Goal: Information Seeking & Learning: Find contact information

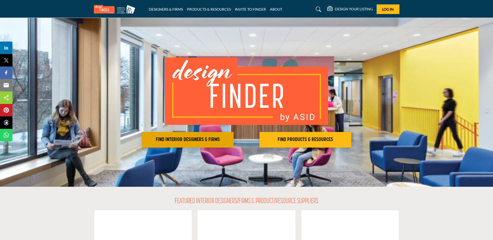
click at [181, 143] on button "FIND INTERIOR DESIGNERS & FIRMS" at bounding box center [188, 140] width 92 height 16
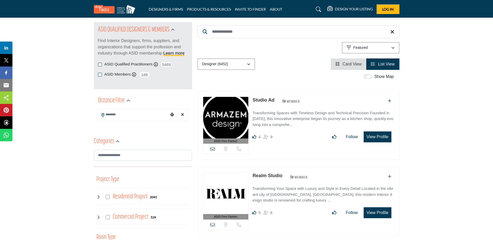
scroll to position [78, 0]
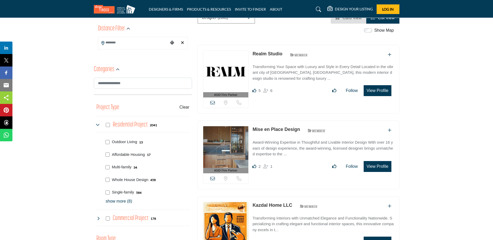
scroll to position [130, 0]
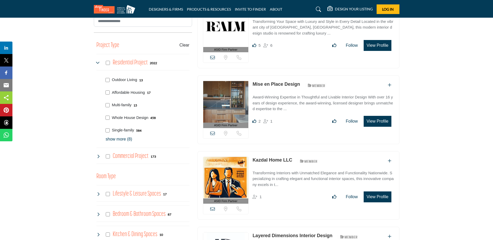
scroll to position [144, 0]
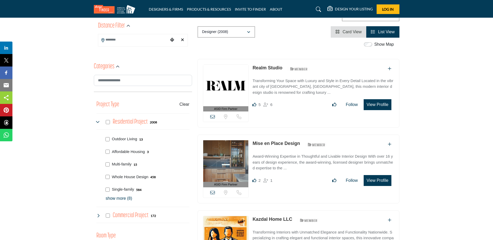
scroll to position [207, 0]
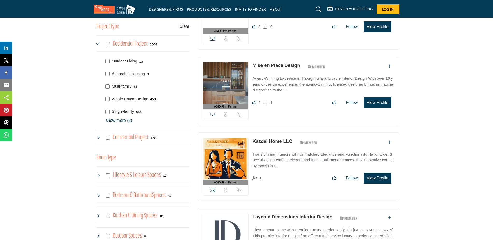
click at [128, 121] on p "show more (8)" at bounding box center [148, 120] width 84 height 6
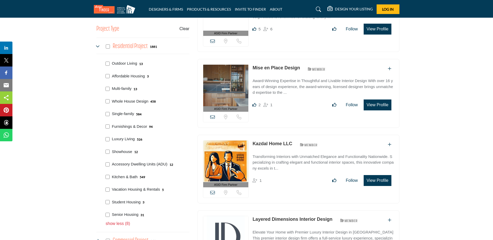
scroll to position [259, 0]
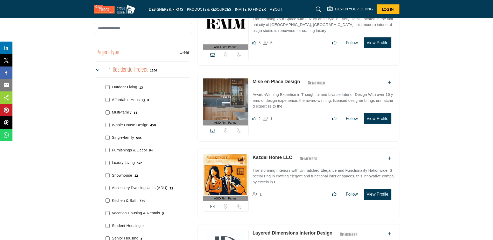
scroll to position [311, 0]
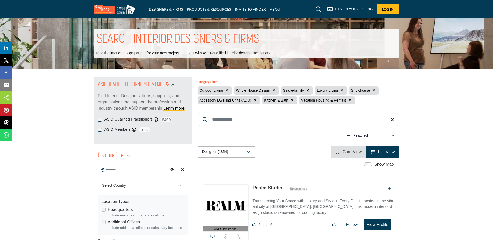
click at [125, 169] on input "Search Location" at bounding box center [133, 169] width 70 height 10
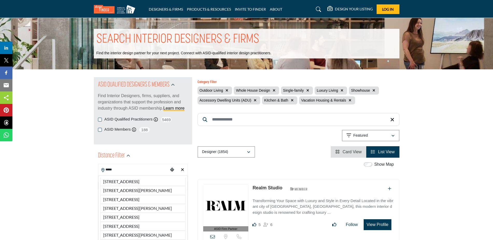
type input "*****"
click at [172, 170] on icon "Choose your current location" at bounding box center [172, 169] width 4 height 4
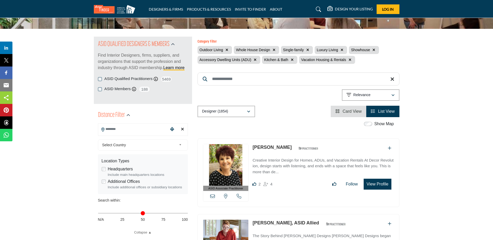
scroll to position [52, 0]
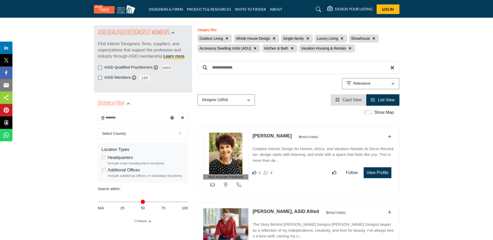
click at [180, 134] on b at bounding box center [181, 133] width 5 height 6
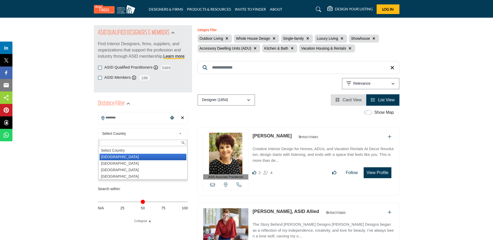
click at [148, 157] on li "[GEOGRAPHIC_DATA]" at bounding box center [143, 156] width 87 height 6
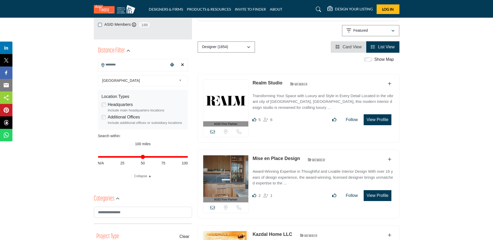
scroll to position [104, 0]
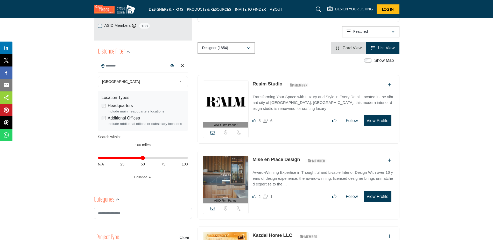
type input "**"
click at [142, 158] on input "Distance in miles" at bounding box center [143, 157] width 90 height 1
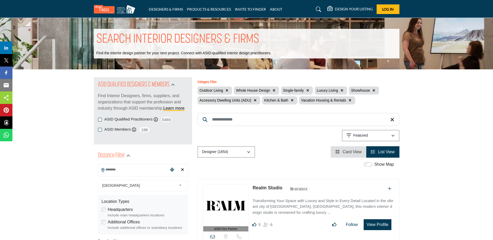
click at [121, 170] on input "Search Location" at bounding box center [133, 169] width 70 height 10
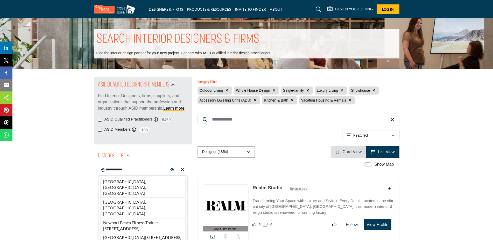
drag, startPoint x: 145, startPoint y: 184, endPoint x: 55, endPoint y: 166, distance: 91.5
click at [145, 184] on li "[GEOGRAPHIC_DATA], [GEOGRAPHIC_DATA], [GEOGRAPHIC_DATA]" at bounding box center [142, 187] width 85 height 20
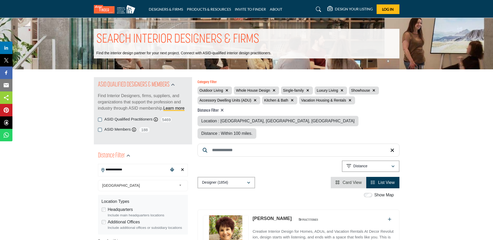
type input "**********"
type input "***"
drag, startPoint x: 142, startPoint y: 167, endPoint x: 39, endPoint y: 159, distance: 103.8
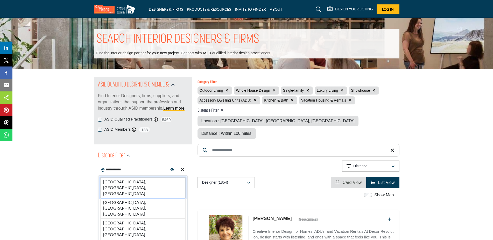
click at [149, 181] on li "[GEOGRAPHIC_DATA], [GEOGRAPHIC_DATA], [GEOGRAPHIC_DATA]" at bounding box center [142, 187] width 85 height 20
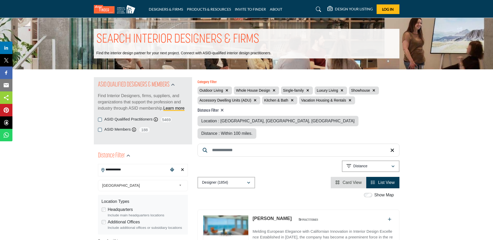
type input "**********"
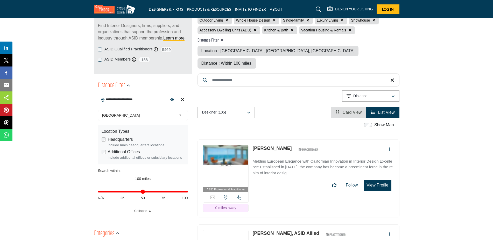
scroll to position [78, 0]
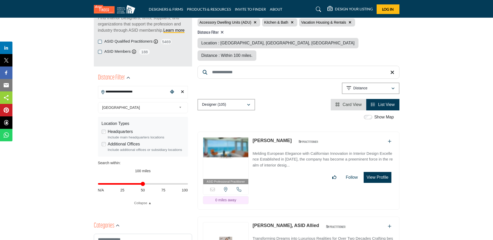
type input "**"
click at [143, 183] on input "Distance in miles" at bounding box center [143, 183] width 90 height 1
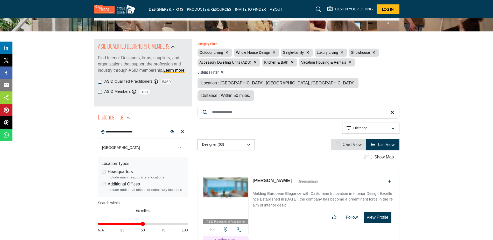
scroll to position [78, 0]
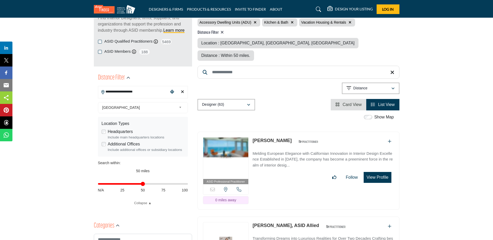
click at [355, 102] on span "Card View" at bounding box center [352, 104] width 19 height 4
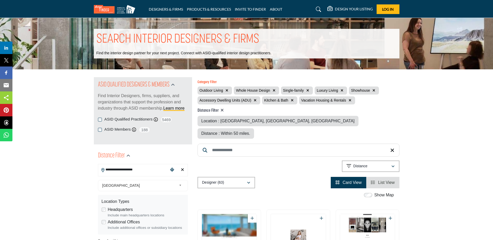
scroll to position [52, 0]
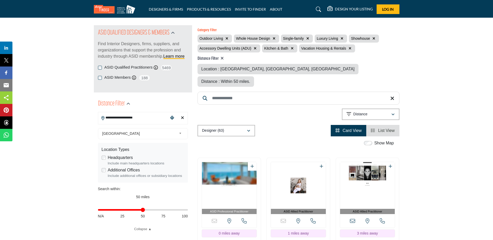
click at [390, 128] on span "List View" at bounding box center [386, 130] width 17 height 4
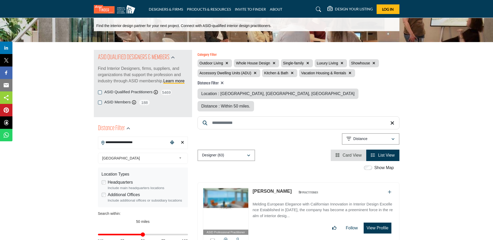
scroll to position [78, 0]
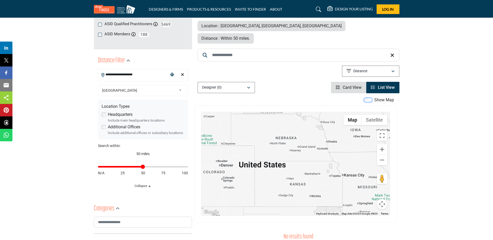
scroll to position [104, 0]
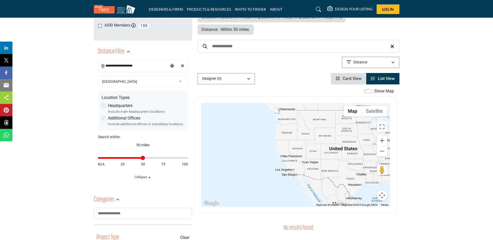
drag, startPoint x: 233, startPoint y: 148, endPoint x: 310, endPoint y: 145, distance: 77.8
click at [310, 145] on div at bounding box center [295, 154] width 189 height 103
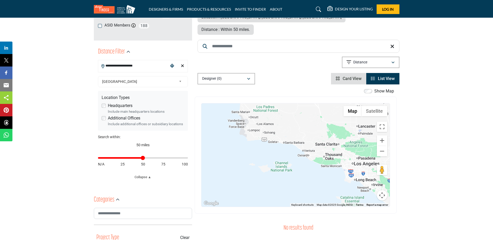
drag, startPoint x: 333, startPoint y: 146, endPoint x: 301, endPoint y: 101, distance: 55.1
click at [301, 103] on div at bounding box center [295, 154] width 189 height 103
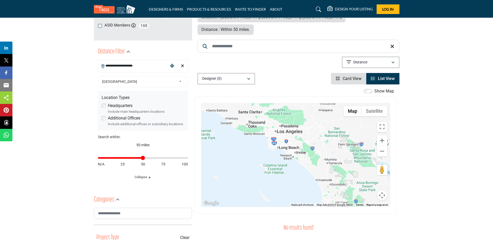
drag, startPoint x: 358, startPoint y: 150, endPoint x: 284, endPoint y: 125, distance: 77.3
click at [284, 125] on div at bounding box center [295, 154] width 189 height 103
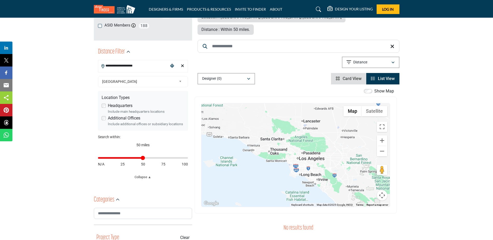
drag, startPoint x: 302, startPoint y: 138, endPoint x: 325, endPoint y: 165, distance: 35.4
click at [325, 165] on div at bounding box center [295, 154] width 189 height 103
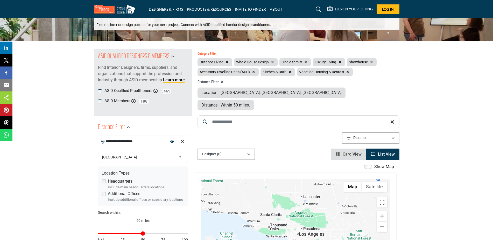
scroll to position [26, 0]
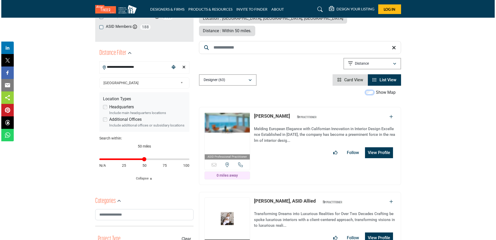
scroll to position [104, 0]
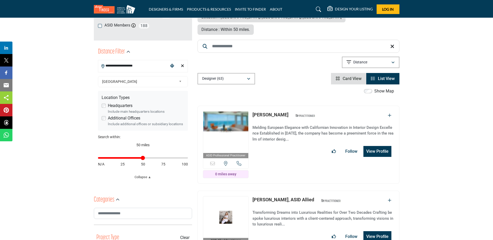
click at [375, 146] on button "View Profile" at bounding box center [378, 151] width 28 height 11
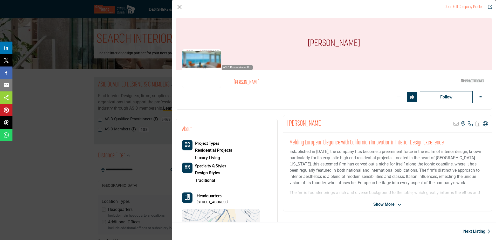
drag, startPoint x: 343, startPoint y: 122, endPoint x: 283, endPoint y: 122, distance: 59.6
click at [283, 122] on div "[PERSON_NAME] Sorry, but this listing is on a subscription plan which does not …" at bounding box center [387, 123] width 208 height 17
copy h2 "[PERSON_NAME]"
click at [228, 201] on p "[STREET_ADDRESS]" at bounding box center [213, 201] width 32 height 5
drag, startPoint x: 230, startPoint y: 202, endPoint x: 196, endPoint y: 203, distance: 34.0
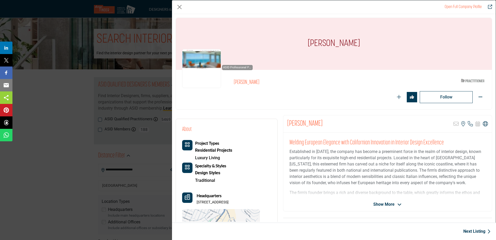
click at [196, 203] on div "Headquarters [STREET_ADDRESS]" at bounding box center [221, 198] width 78 height 12
copy p "[STREET_ADDRESS]"
drag, startPoint x: 232, startPoint y: 201, endPoint x: 250, endPoint y: 199, distance: 18.5
click at [228, 199] on p "[STREET_ADDRESS]" at bounding box center [213, 201] width 32 height 5
copy p "92651-2159"
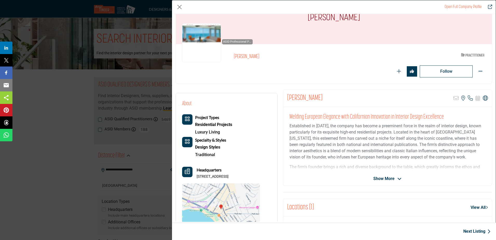
scroll to position [26, 0]
drag, startPoint x: 256, startPoint y: 176, endPoint x: 197, endPoint y: 179, distance: 60.0
click at [197, 179] on div "About Project Types Residential Projects Luxury Living Traditional" at bounding box center [226, 167] width 89 height 136
copy p "[STREET_ADDRESS]"
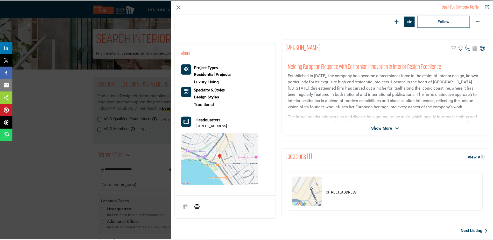
scroll to position [78, 0]
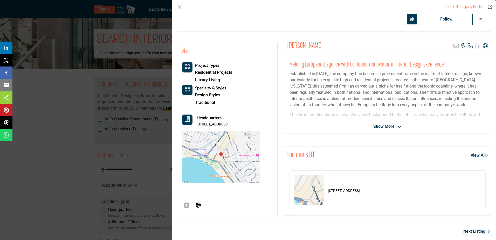
click at [88, 100] on div "Open Full Company Profile [PERSON_NAME] ASID Qualified Practitioner who validat…" at bounding box center [248, 120] width 496 height 240
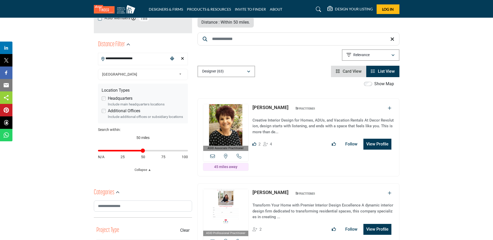
scroll to position [52, 0]
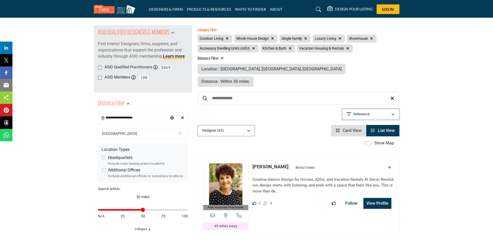
click at [387, 111] on div "Relevance" at bounding box center [369, 114] width 45 height 6
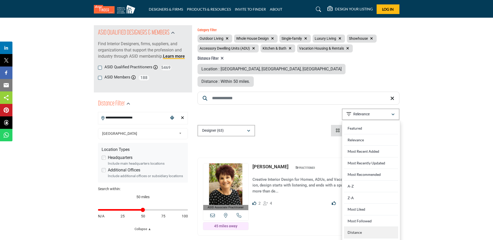
click at [369, 226] on div "Distance" at bounding box center [371, 232] width 54 height 12
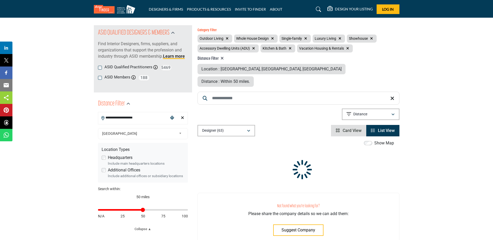
drag, startPoint x: 7, startPoint y: 1, endPoint x: 38, endPoint y: 45, distance: 54.3
